Goal: Information Seeking & Learning: Check status

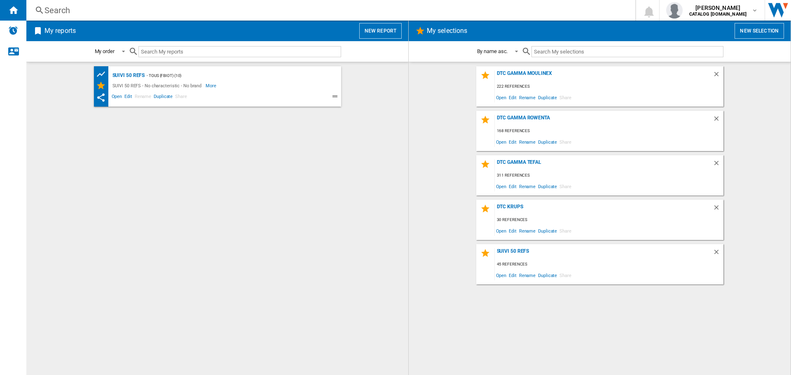
click at [285, 12] on div "Search" at bounding box center [328, 11] width 569 height 12
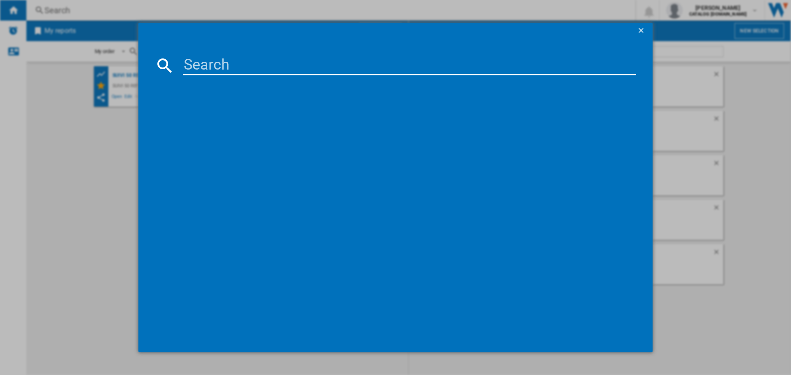
click at [287, 69] on input at bounding box center [409, 66] width 453 height 20
paste input "EZ855BF0"
type input "EZ855BF0"
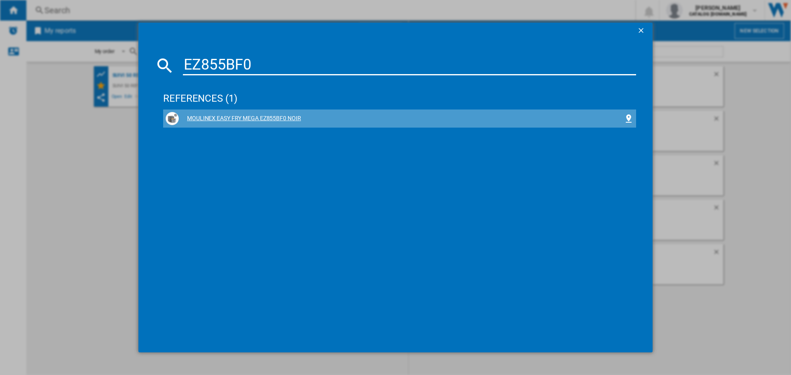
click at [287, 125] on div "MOULINEX EASY FRY MEGA EZ855BF0 NOIR" at bounding box center [400, 118] width 468 height 13
click at [230, 118] on div "MOULINEX EASY FRY MEGA EZ855BF0 NOIR" at bounding box center [401, 118] width 445 height 8
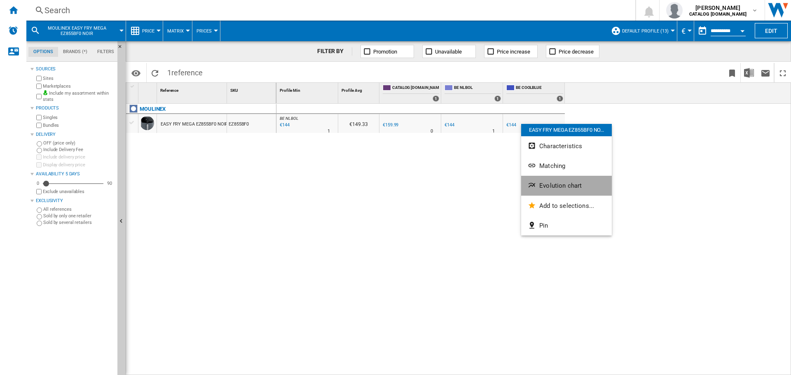
click at [548, 186] on span "Evolution chart" at bounding box center [560, 185] width 42 height 7
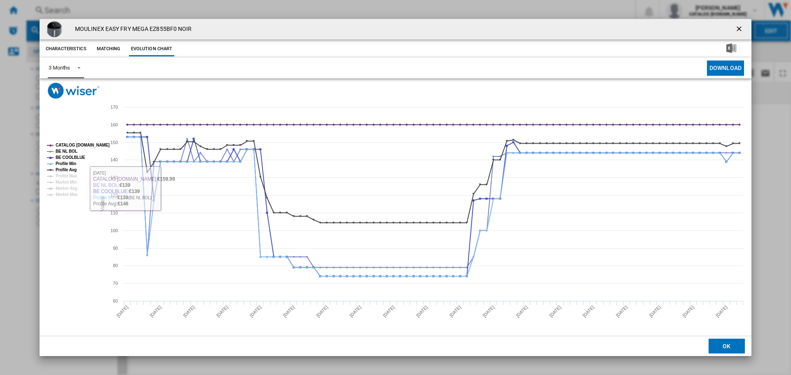
click at [77, 65] on span "Product popup" at bounding box center [77, 66] width 10 height 7
click at [77, 89] on md-option "6 Months" at bounding box center [70, 88] width 56 height 20
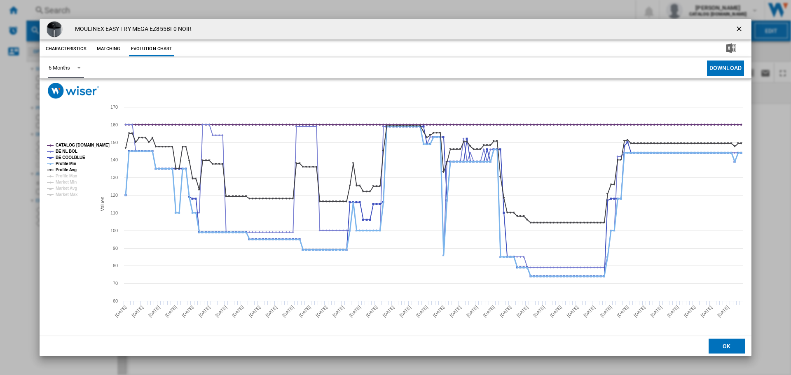
click at [63, 163] on tspan "Profile Min" at bounding box center [66, 163] width 21 height 5
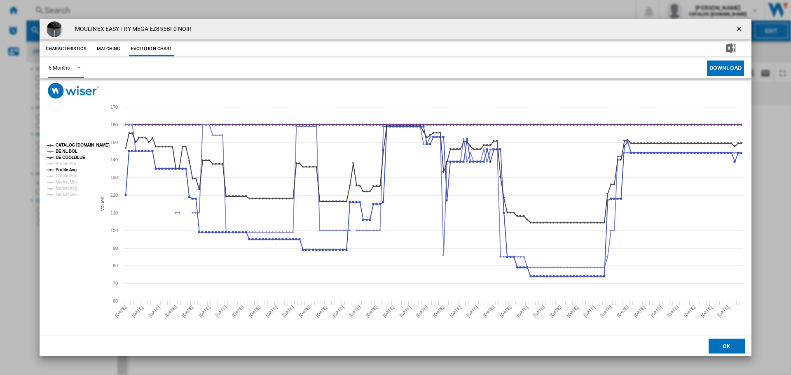
click at [63, 163] on tspan "Profile Min" at bounding box center [66, 163] width 21 height 5
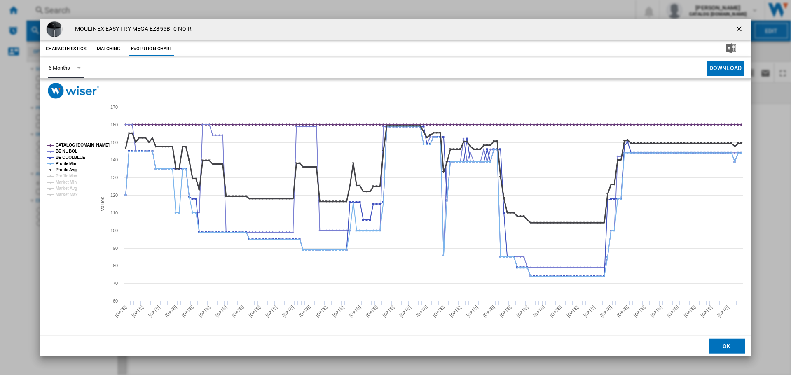
click at [68, 170] on tspan "Profile Avg" at bounding box center [66, 170] width 21 height 5
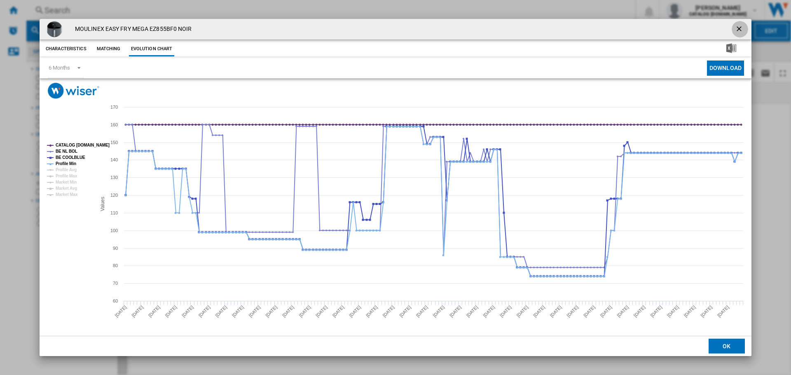
click at [745, 27] on button "Product popup" at bounding box center [739, 29] width 16 height 16
